Goal: Transaction & Acquisition: Download file/media

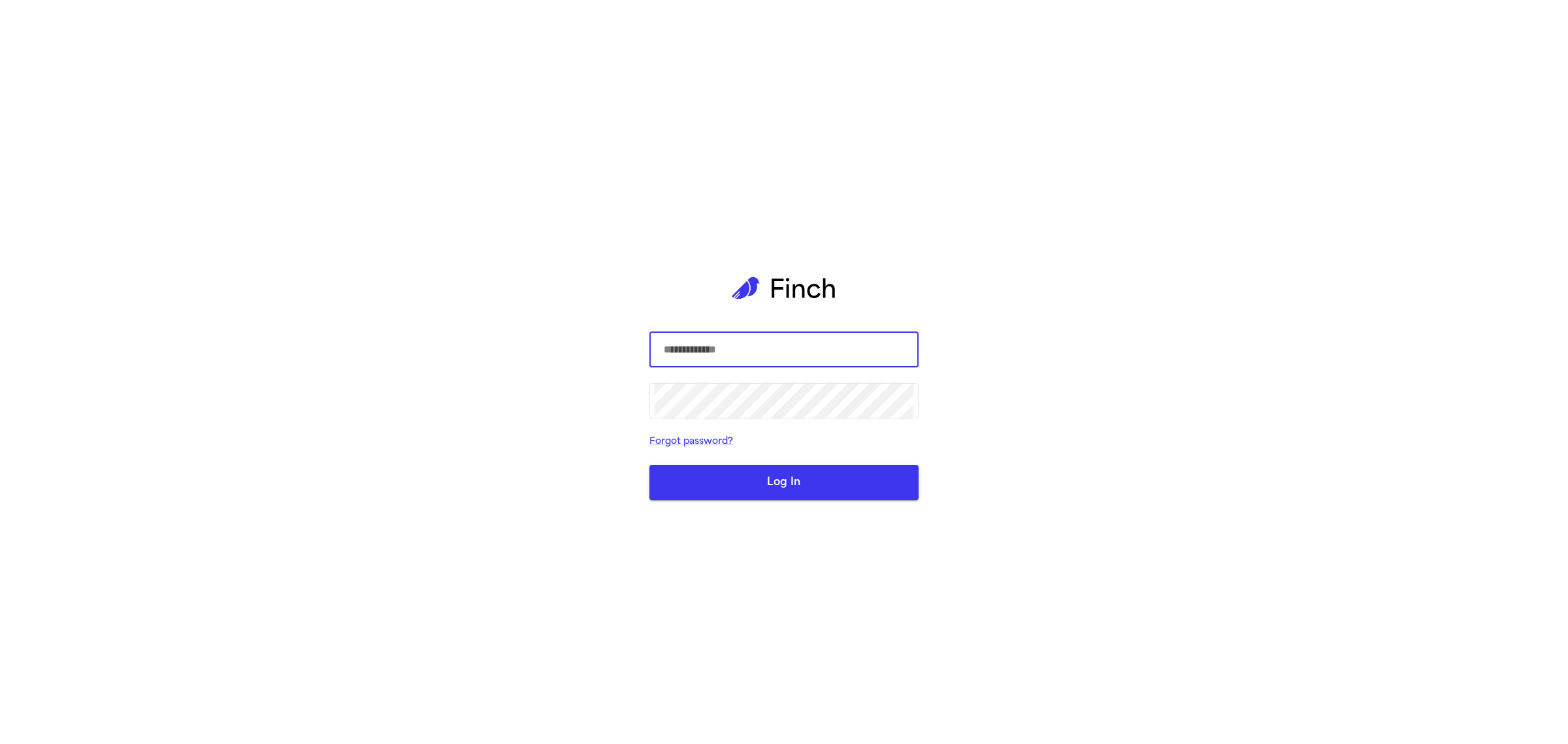
type input "**********"
click at [762, 484] on button "Log In" at bounding box center [784, 482] width 269 height 35
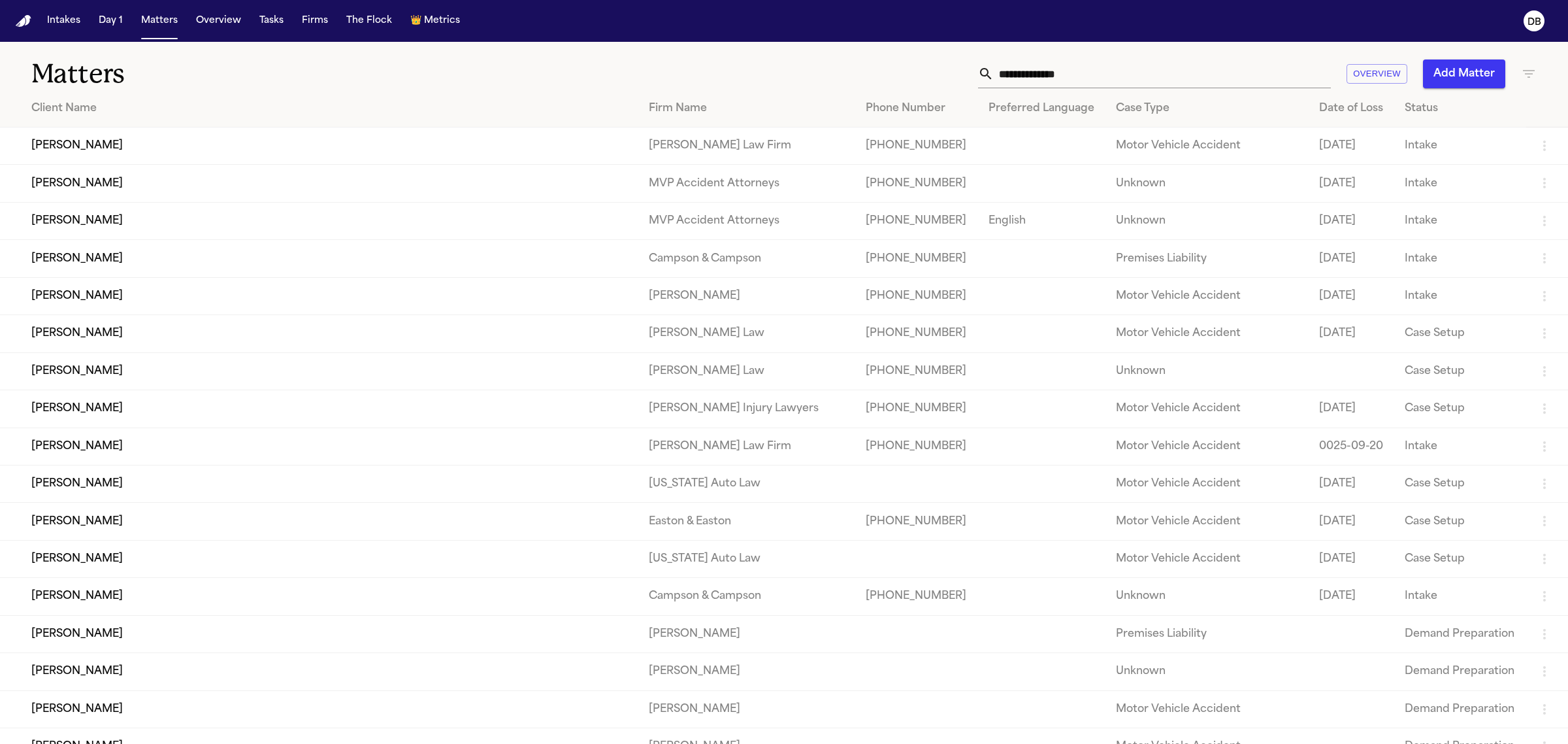
click at [1216, 66] on input "text" at bounding box center [1163, 74] width 337 height 29
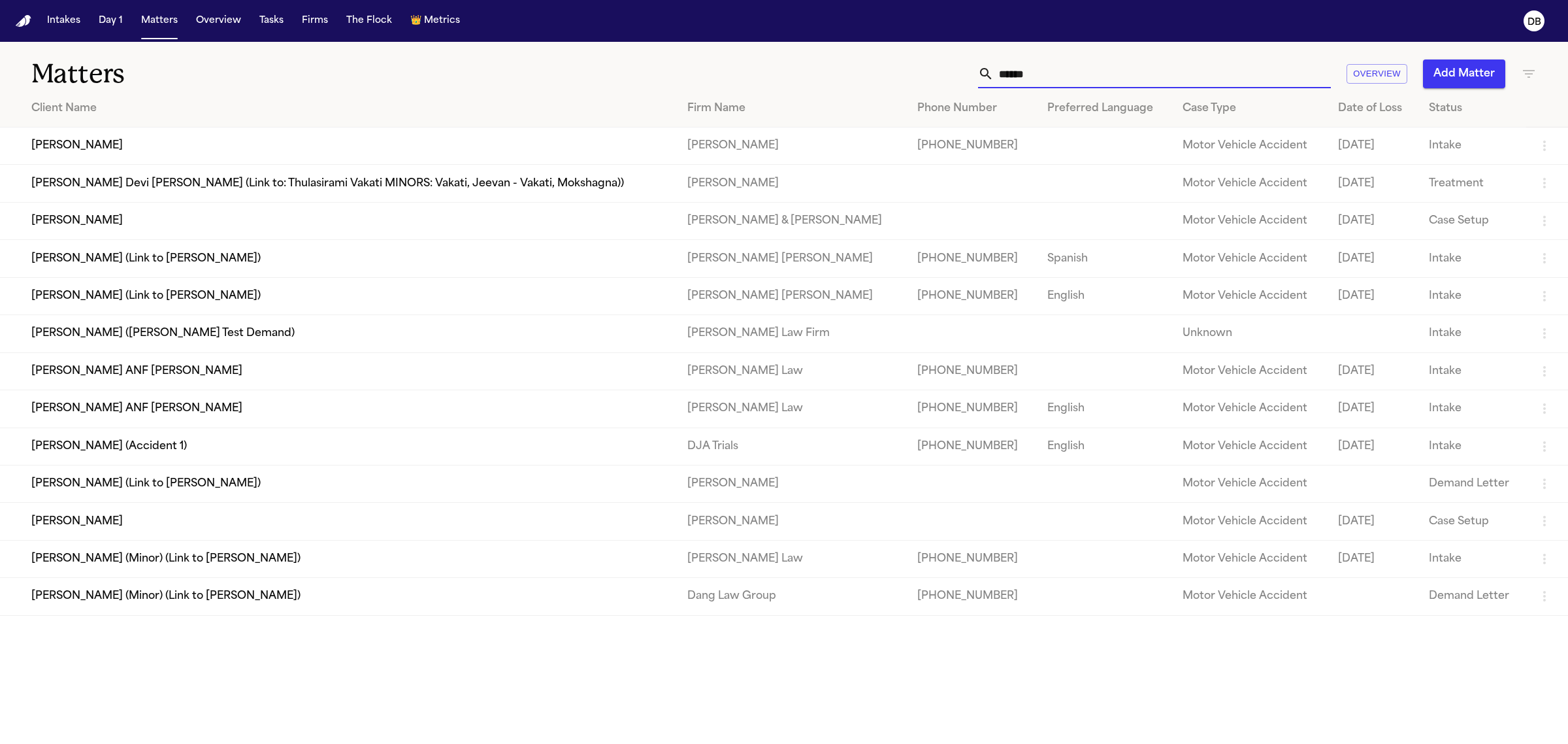
type input "******"
click at [242, 410] on td "[PERSON_NAME] ANF [PERSON_NAME]" at bounding box center [338, 409] width 677 height 37
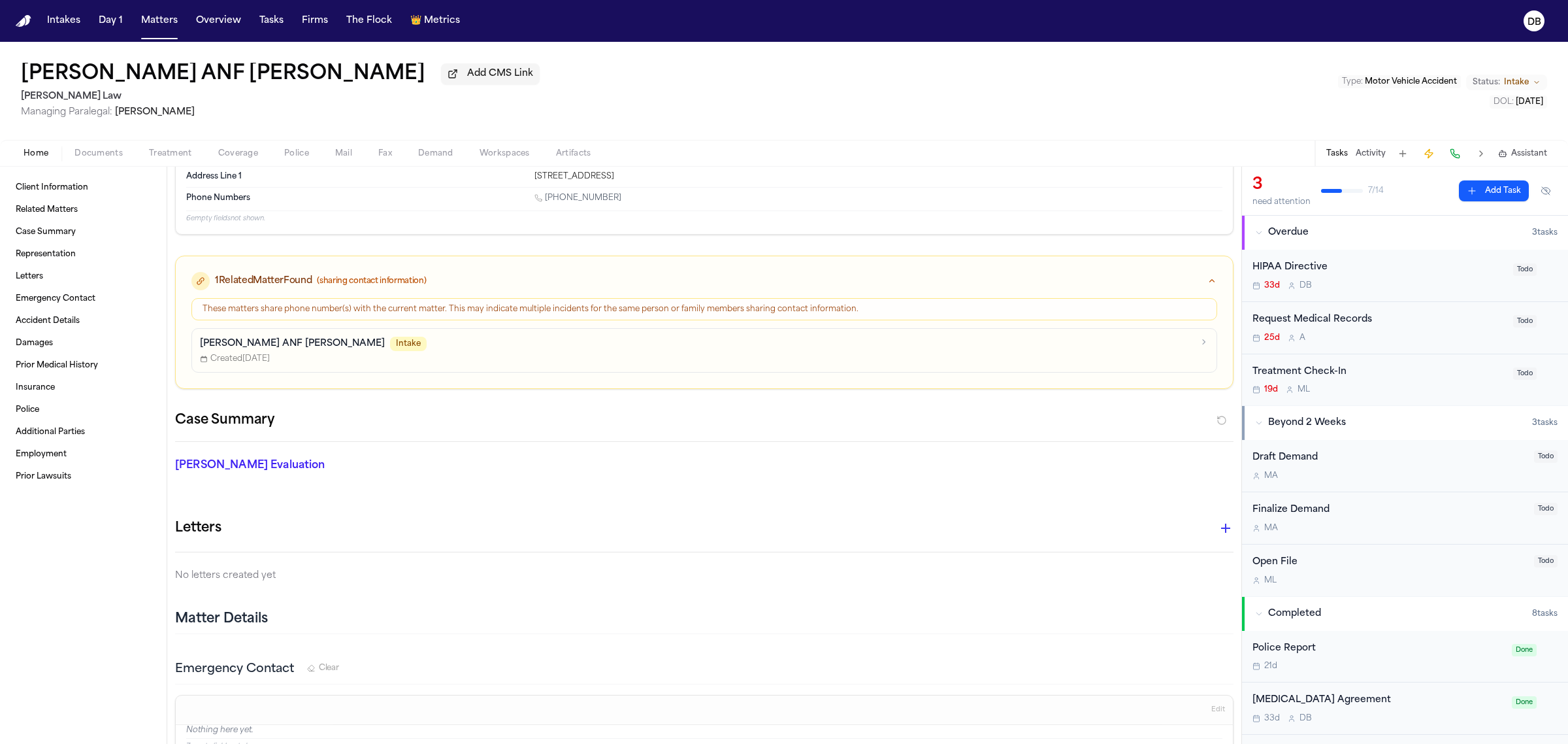
scroll to position [81, 0]
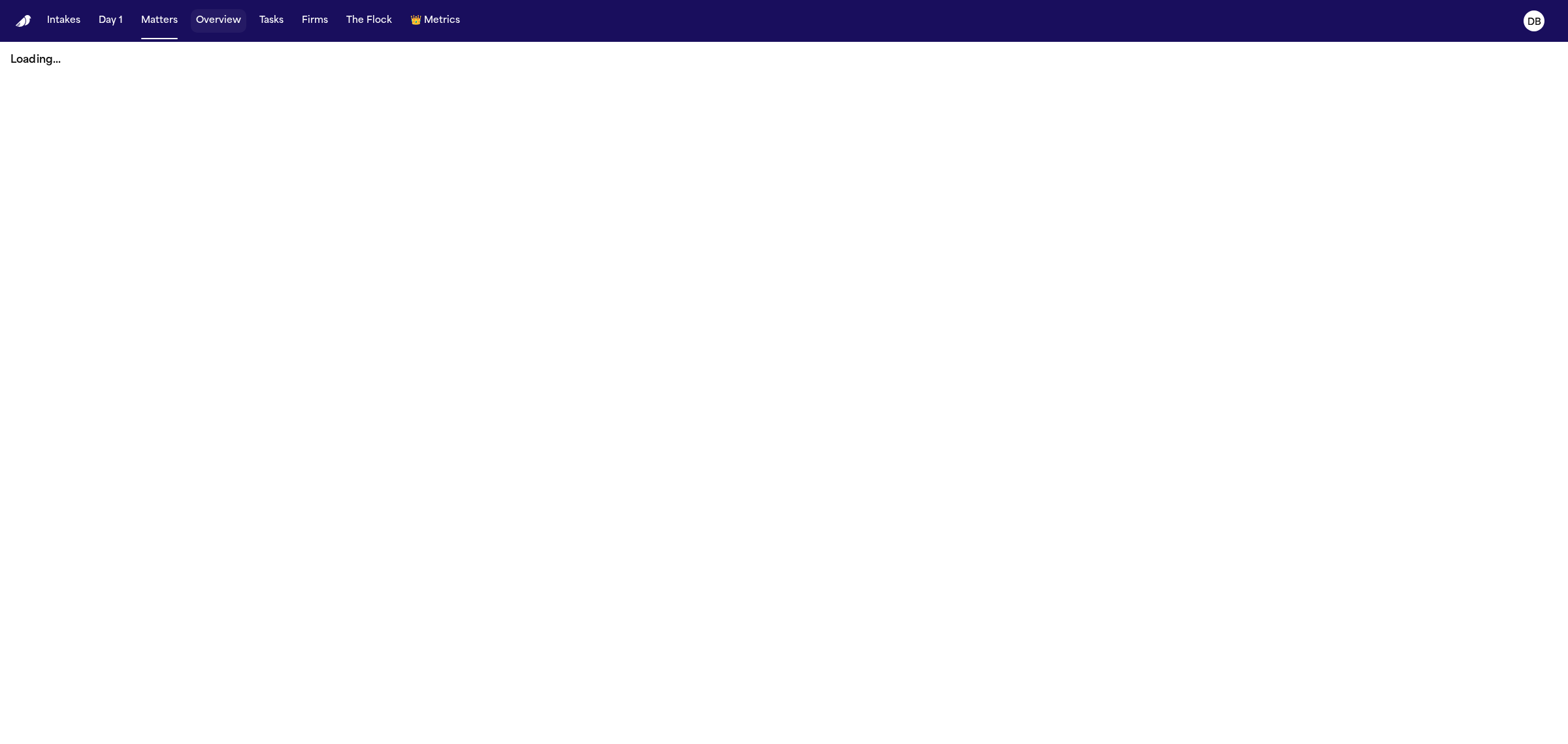
click at [198, 26] on button "Overview" at bounding box center [218, 21] width 55 height 24
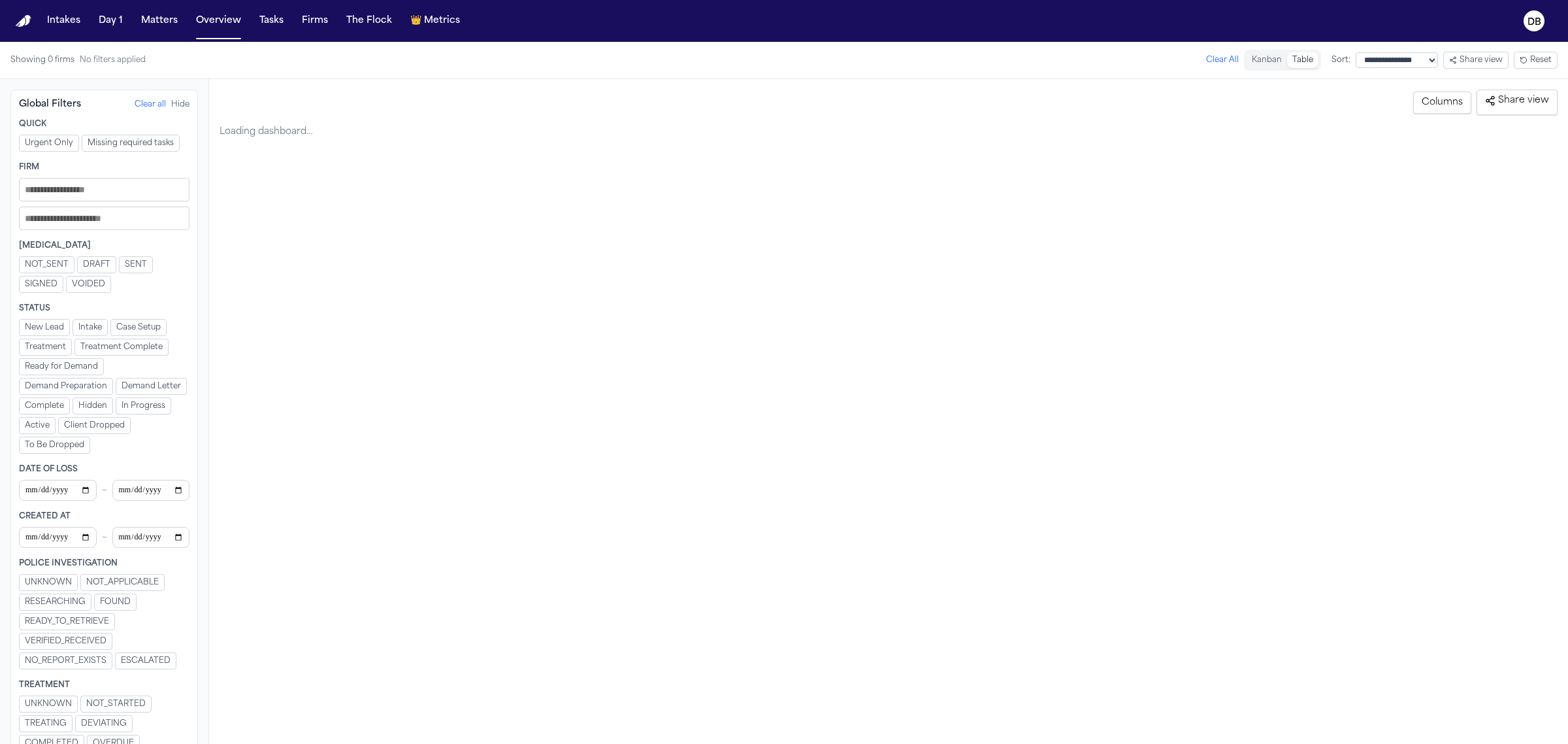
drag, startPoint x: 132, startPoint y: 22, endPoint x: 125, endPoint y: 24, distance: 7.3
click at [131, 23] on div "Intakes Day 1 Matters Overview Tasks Firms The Flock 👑 Metrics" at bounding box center [253, 21] width 423 height 24
click at [122, 23] on button "Day 1" at bounding box center [111, 21] width 35 height 24
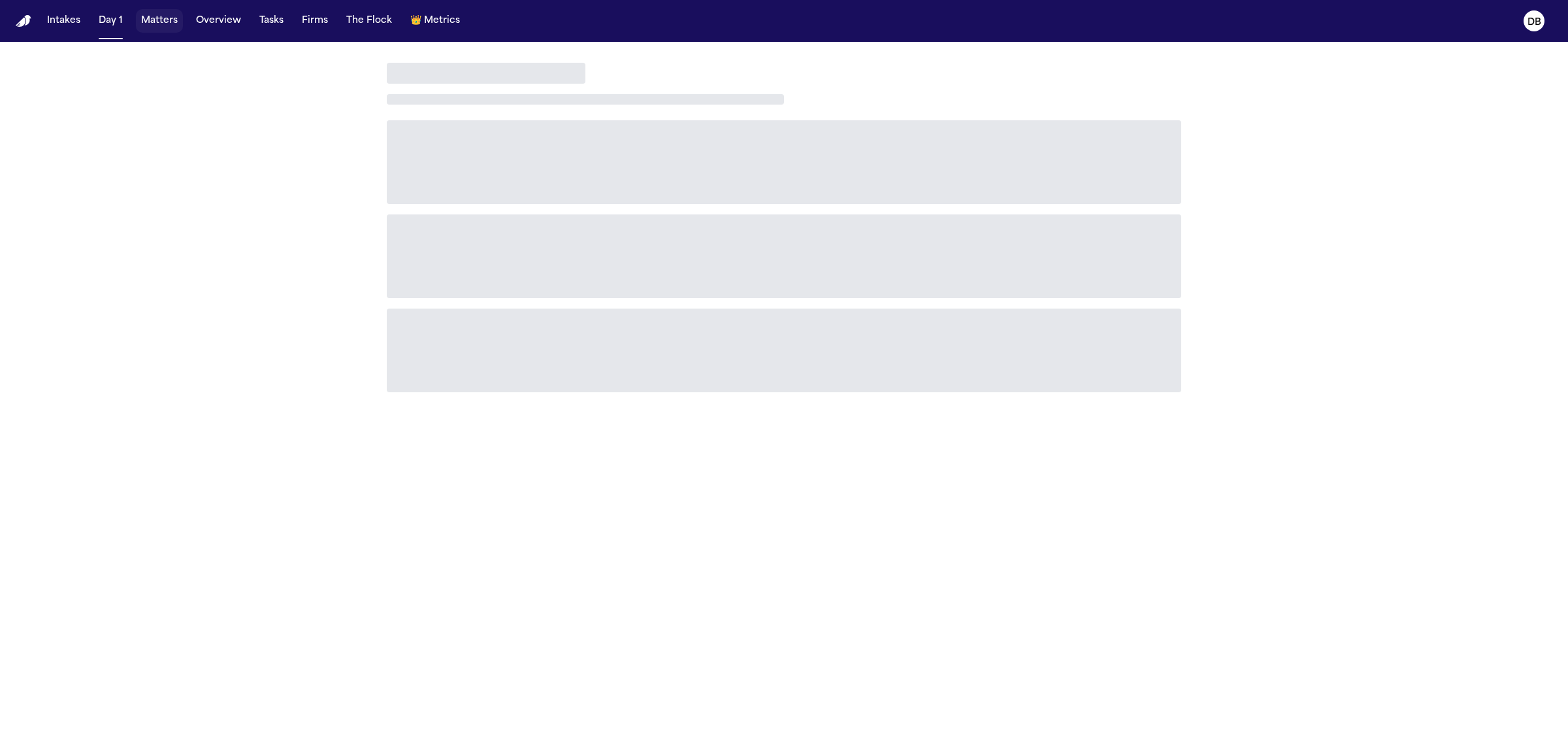
click at [181, 17] on button "Matters" at bounding box center [159, 21] width 47 height 24
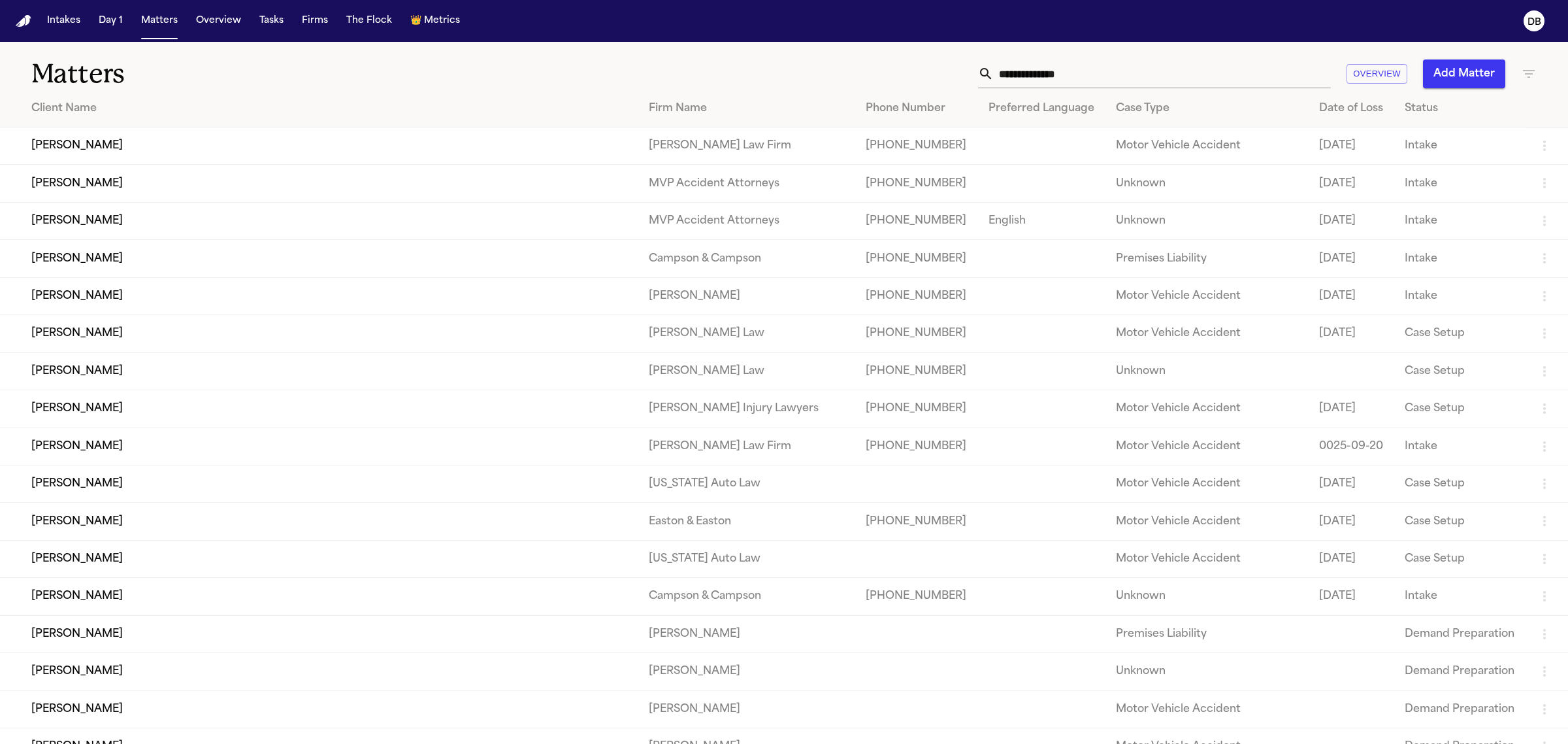
click at [1226, 58] on div "Matters Overview Add Matter" at bounding box center [784, 66] width 1568 height 48
click at [1226, 67] on input "text" at bounding box center [1163, 74] width 337 height 29
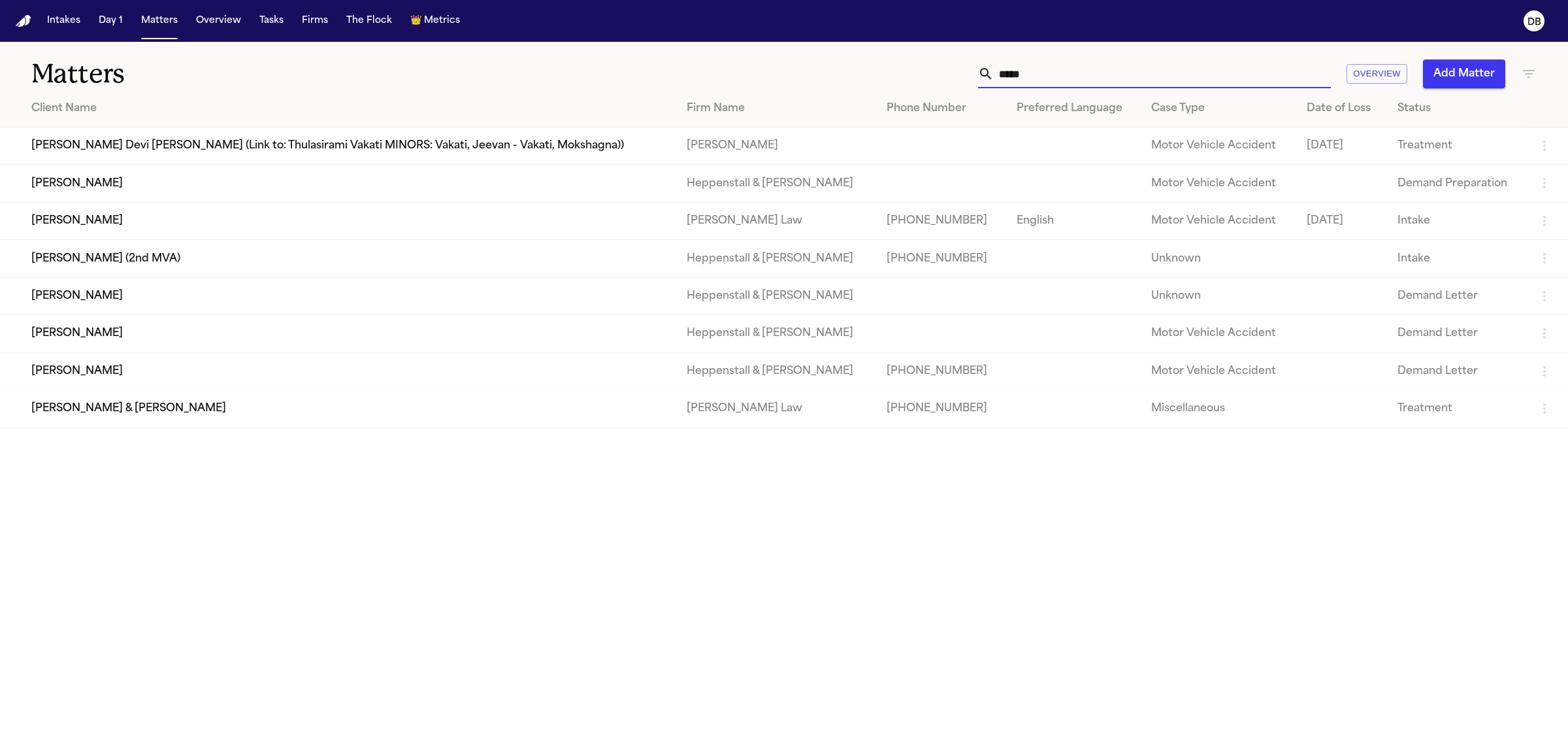
type input "*****"
click at [98, 214] on td "[PERSON_NAME]" at bounding box center [338, 220] width 676 height 37
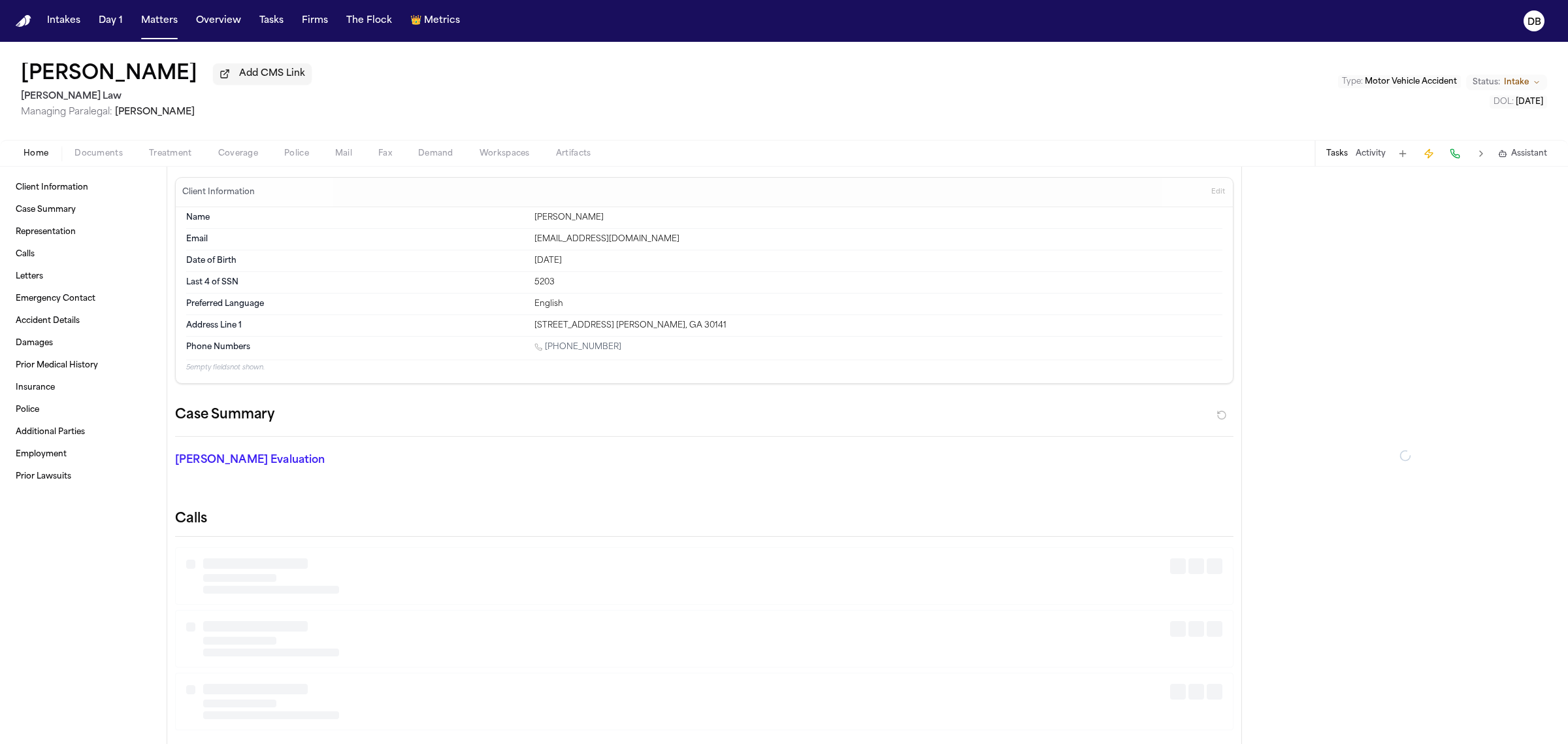
click at [103, 155] on span "Documents" at bounding box center [98, 153] width 48 height 11
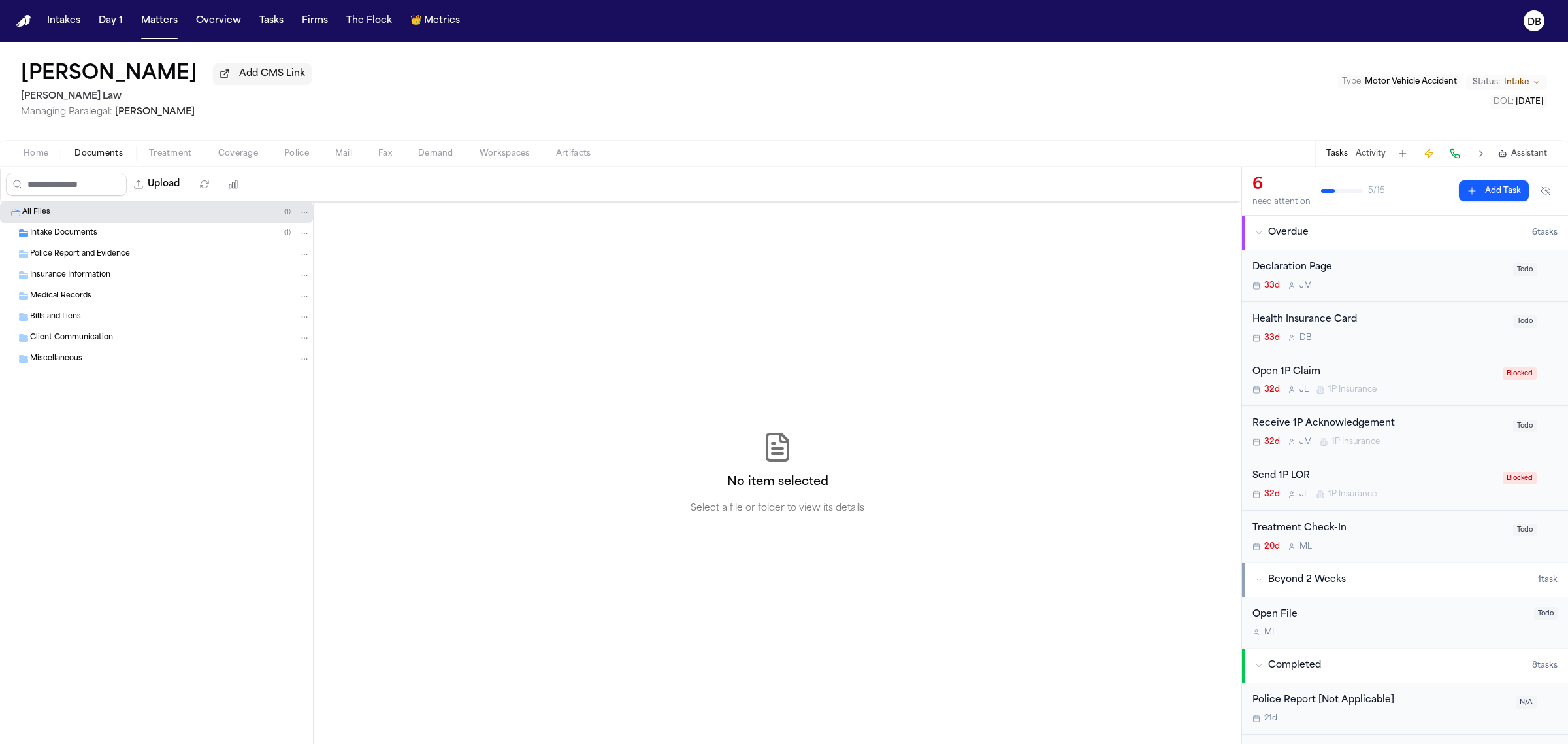
click at [179, 256] on div "Police Report and Evidence" at bounding box center [170, 254] width 280 height 12
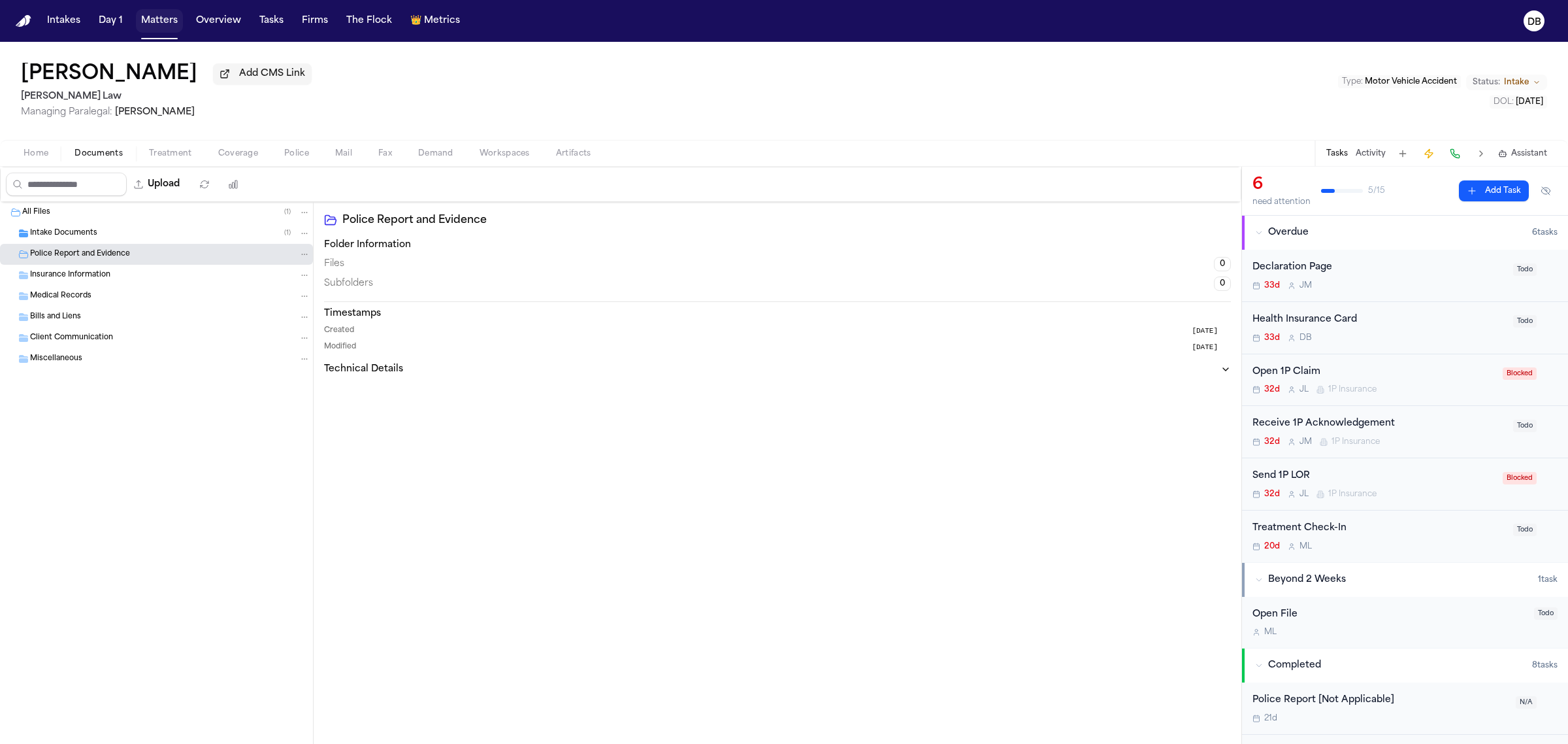
click at [167, 11] on button "Matters" at bounding box center [159, 21] width 47 height 24
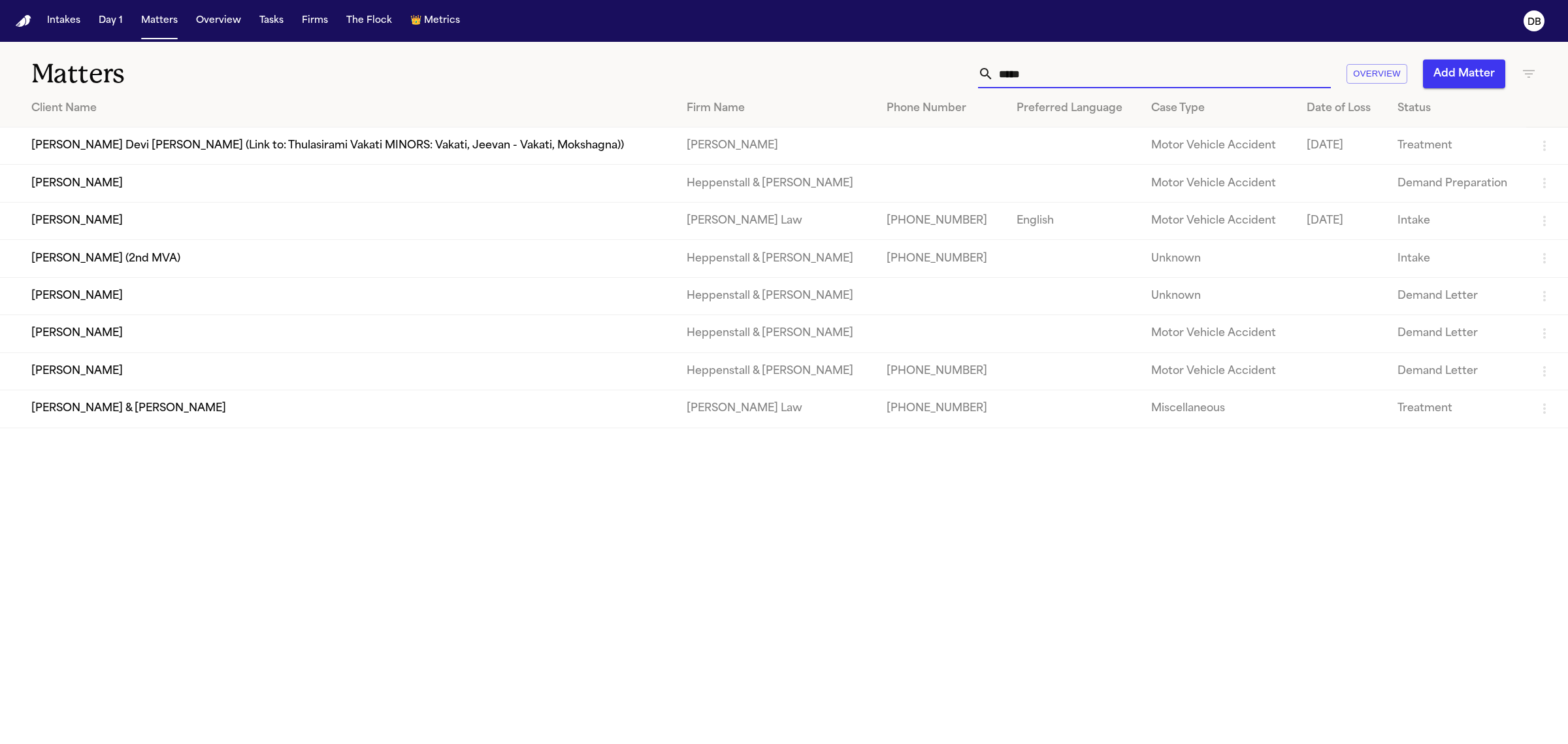
drag, startPoint x: 1150, startPoint y: 80, endPoint x: 699, endPoint y: 109, distance: 451.9
click at [713, 89] on div "Matters ***** Overview Add Matter" at bounding box center [784, 66] width 1568 height 48
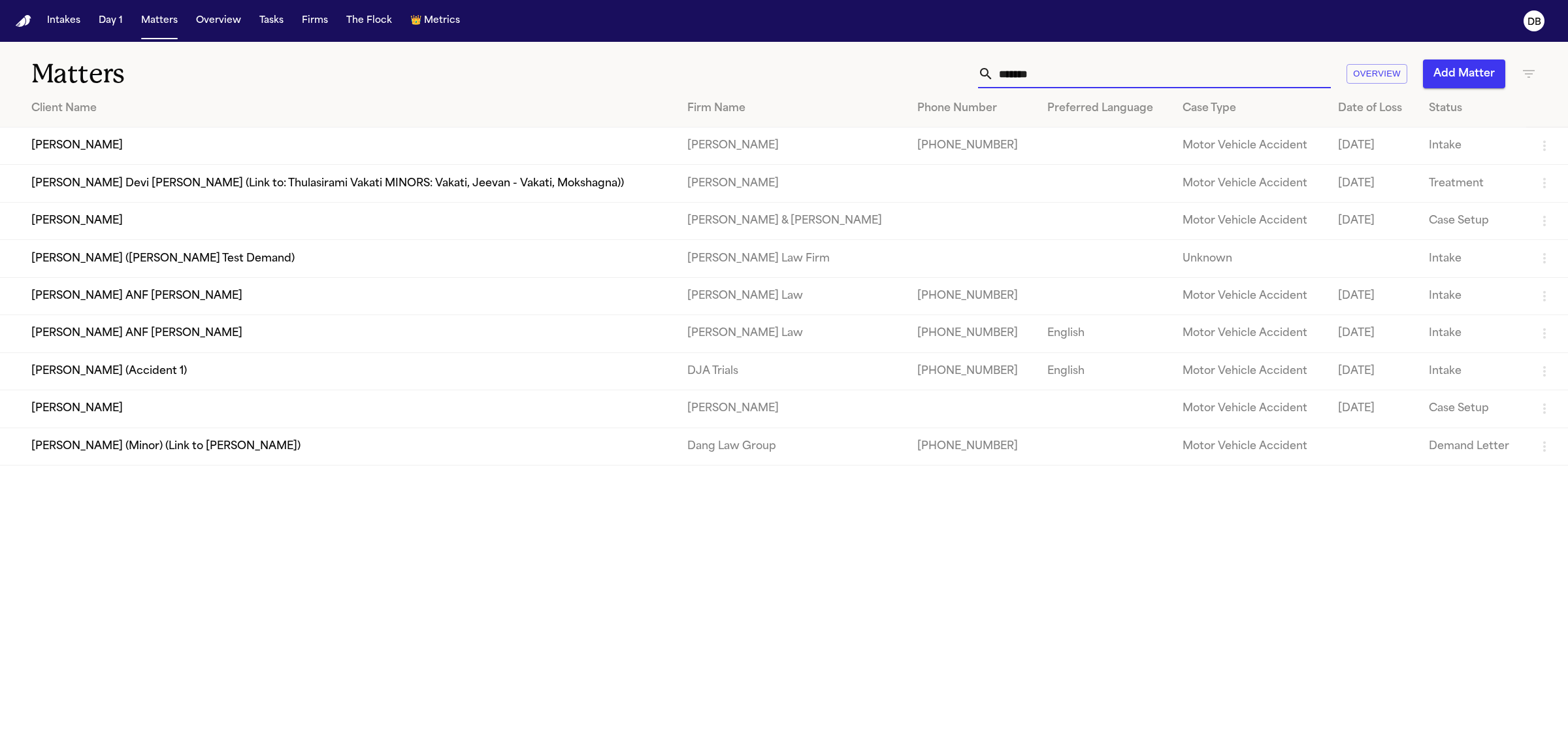
type input "*******"
click at [207, 288] on td "[PERSON_NAME] ANF [PERSON_NAME]" at bounding box center [338, 296] width 677 height 37
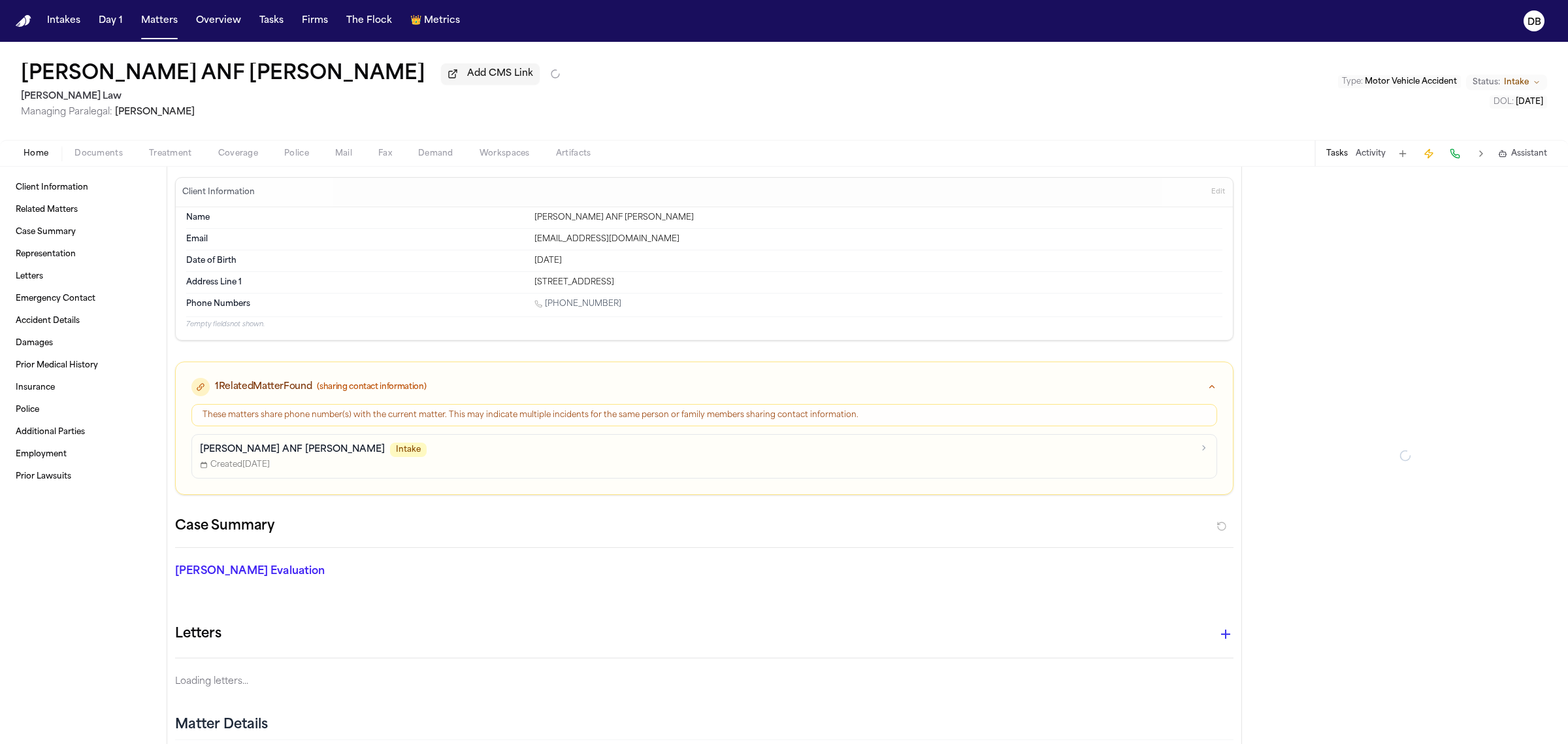
drag, startPoint x: 128, startPoint y: 141, endPoint x: 109, endPoint y: 151, distance: 21.5
click at [125, 142] on div "Home Documents Treatment Coverage Police Mail Fax Demand Workspaces Artifacts T…" at bounding box center [784, 153] width 1568 height 26
click at [109, 151] on span "Documents" at bounding box center [98, 153] width 48 height 11
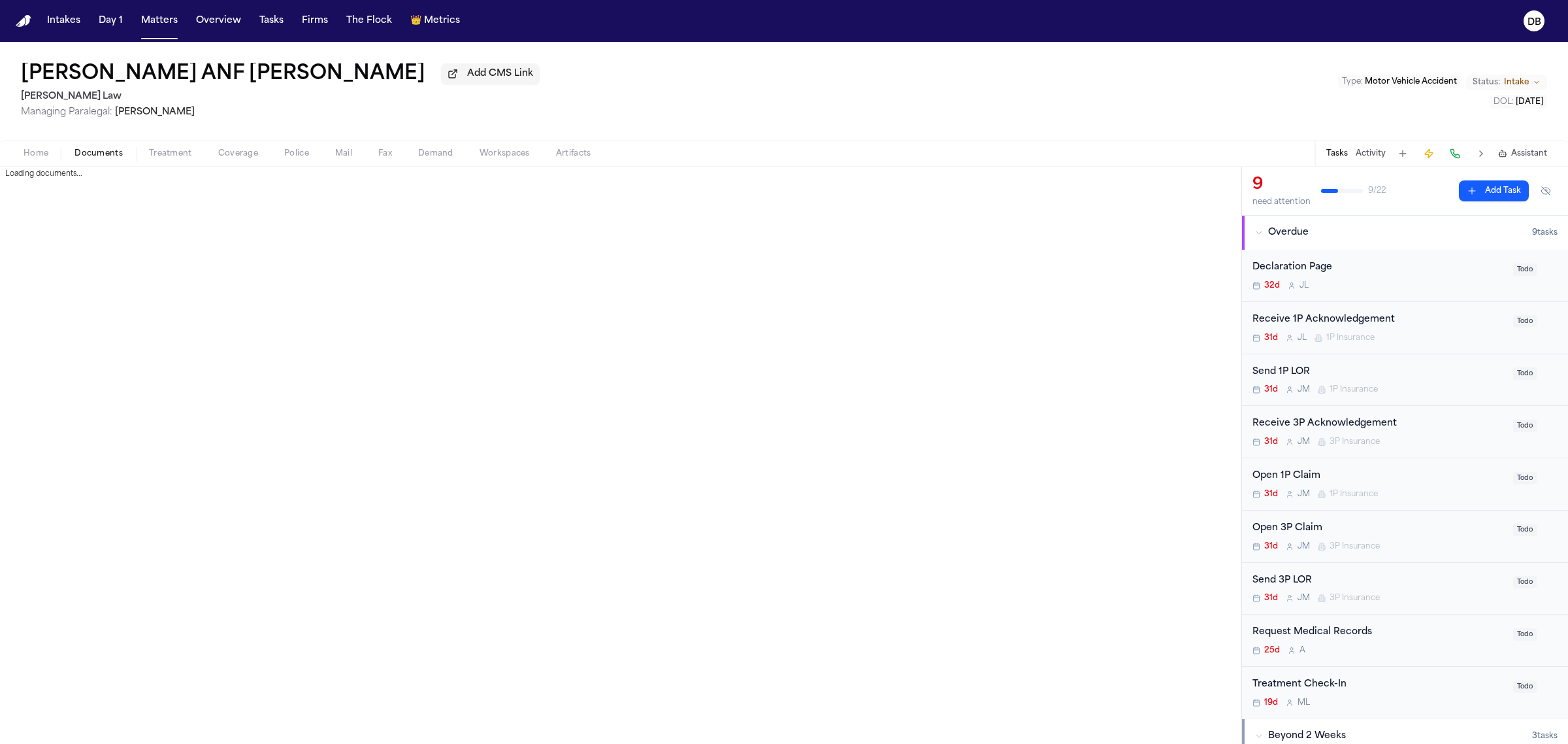
click at [109, 151] on span "Documents" at bounding box center [98, 153] width 48 height 11
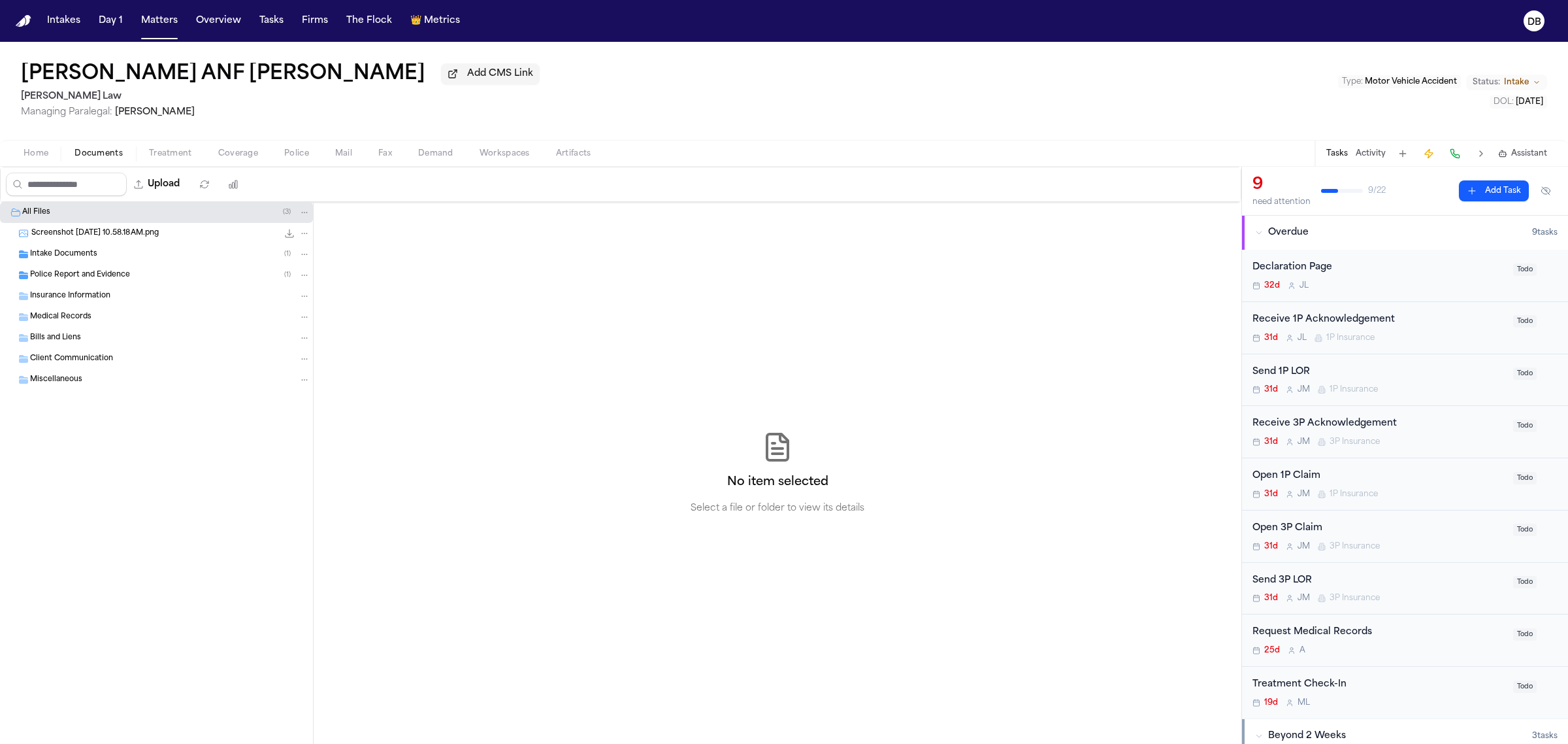
click at [161, 269] on div "Police Report and Evidence ( 1 )" at bounding box center [156, 275] width 313 height 21
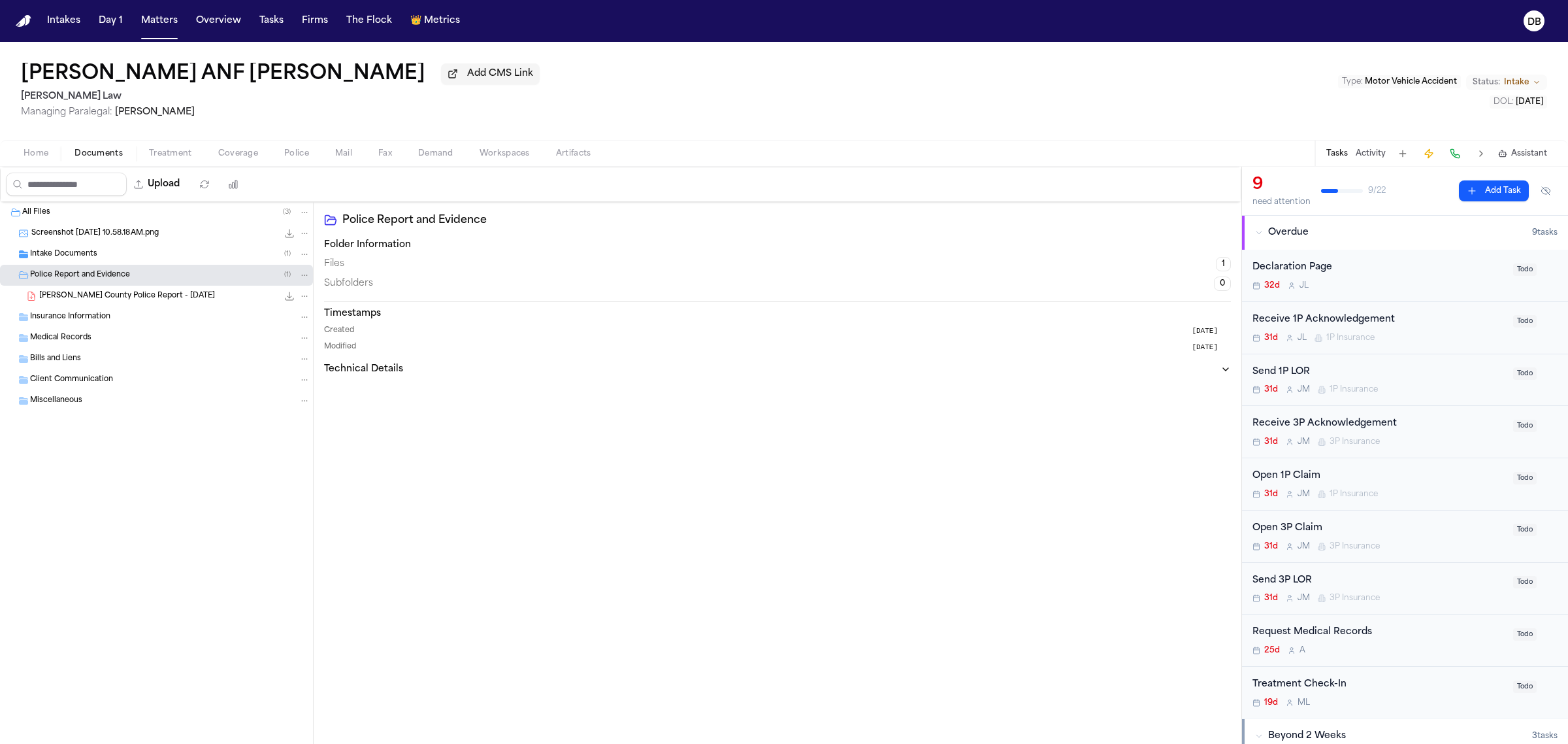
click at [286, 297] on icon "File: J. Sherman - Clayton County Police Report - 8.14.25" at bounding box center [289, 296] width 11 height 11
